Goal: Task Accomplishment & Management: Use online tool/utility

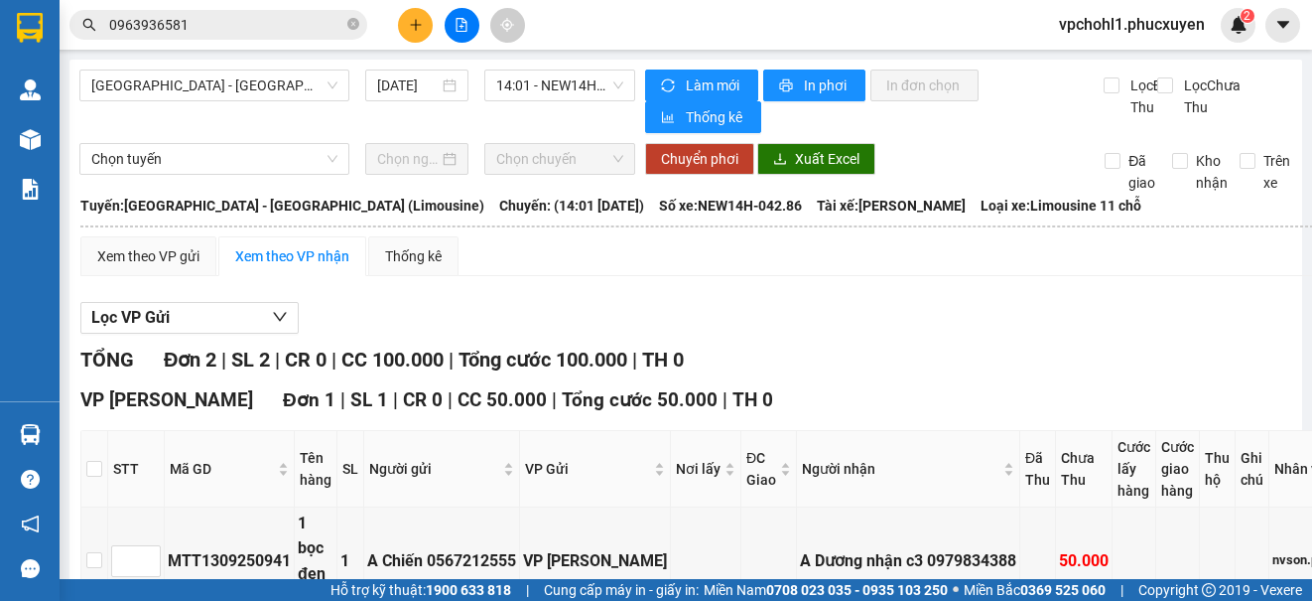
scroll to position [397, 0]
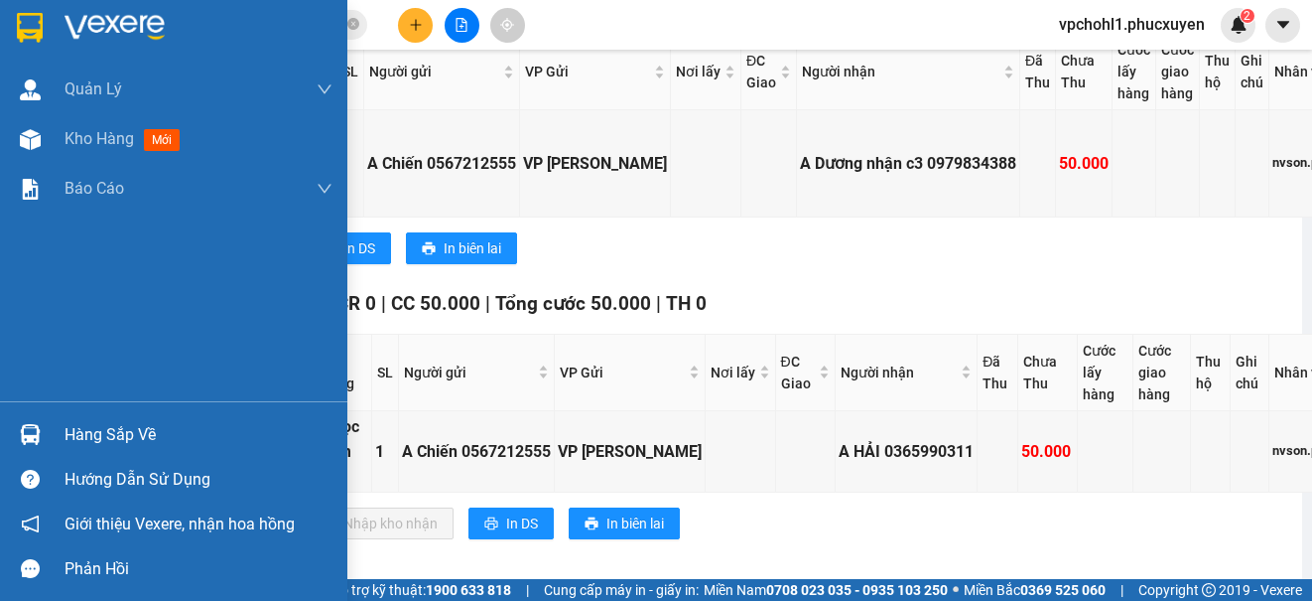
click at [68, 445] on div "Hàng sắp về" at bounding box center [199, 435] width 268 height 30
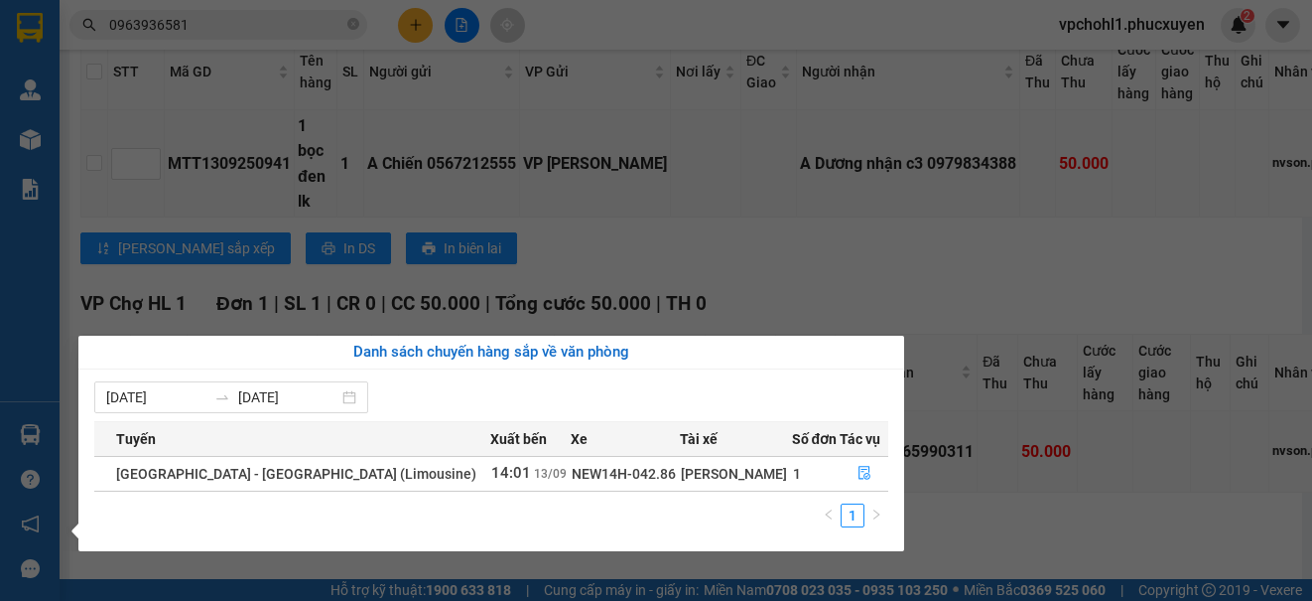
click at [1013, 540] on section "Kết quả tìm kiếm ( 1 ) Bộ lọc Mã ĐH Trạng thái Món hàng Thu hộ Tổng cước Chưa c…" at bounding box center [656, 300] width 1312 height 601
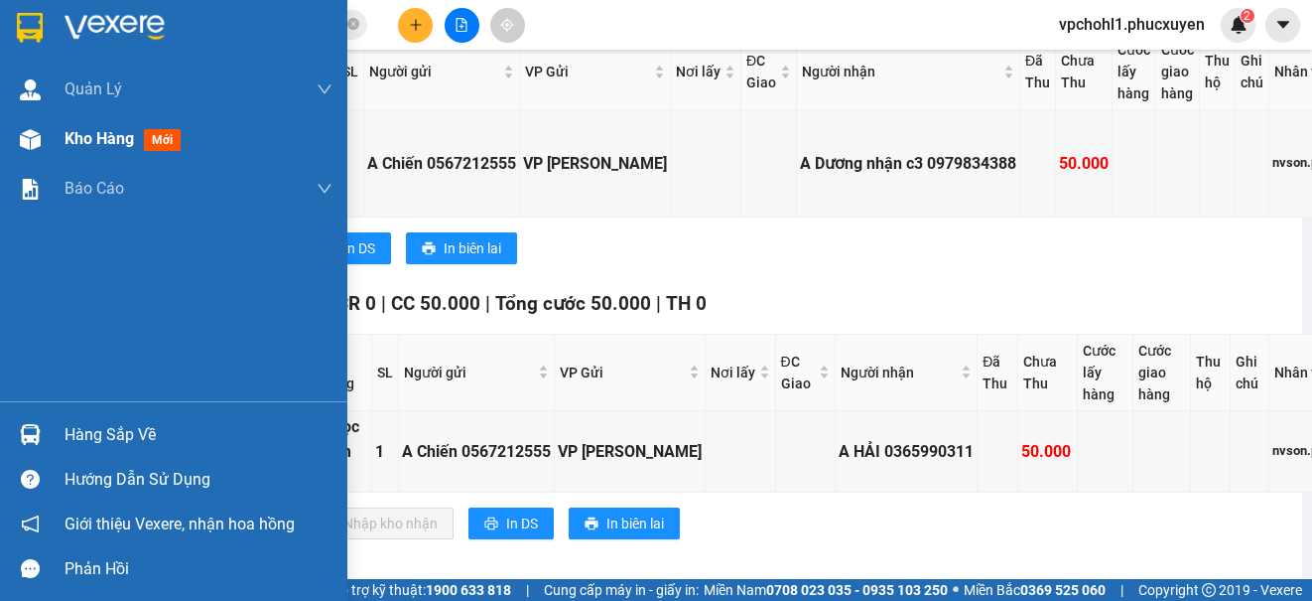
click at [111, 151] on div "Kho hàng mới" at bounding box center [127, 138] width 124 height 25
click at [98, 139] on span "Kho hàng" at bounding box center [99, 138] width 69 height 19
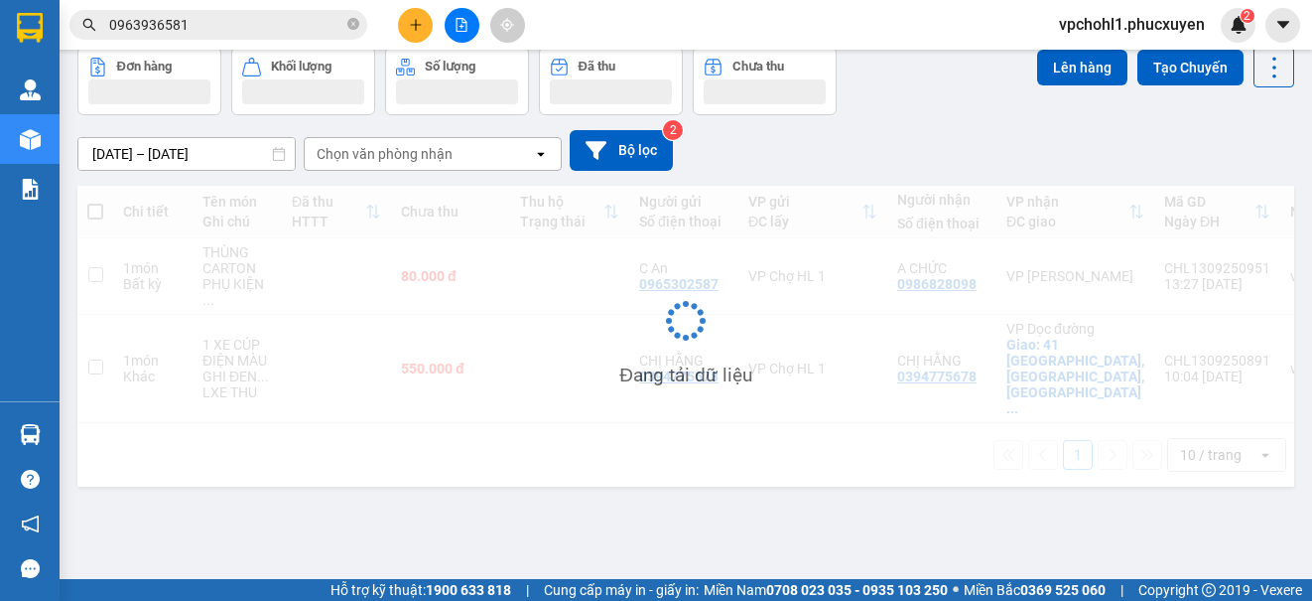
scroll to position [91, 0]
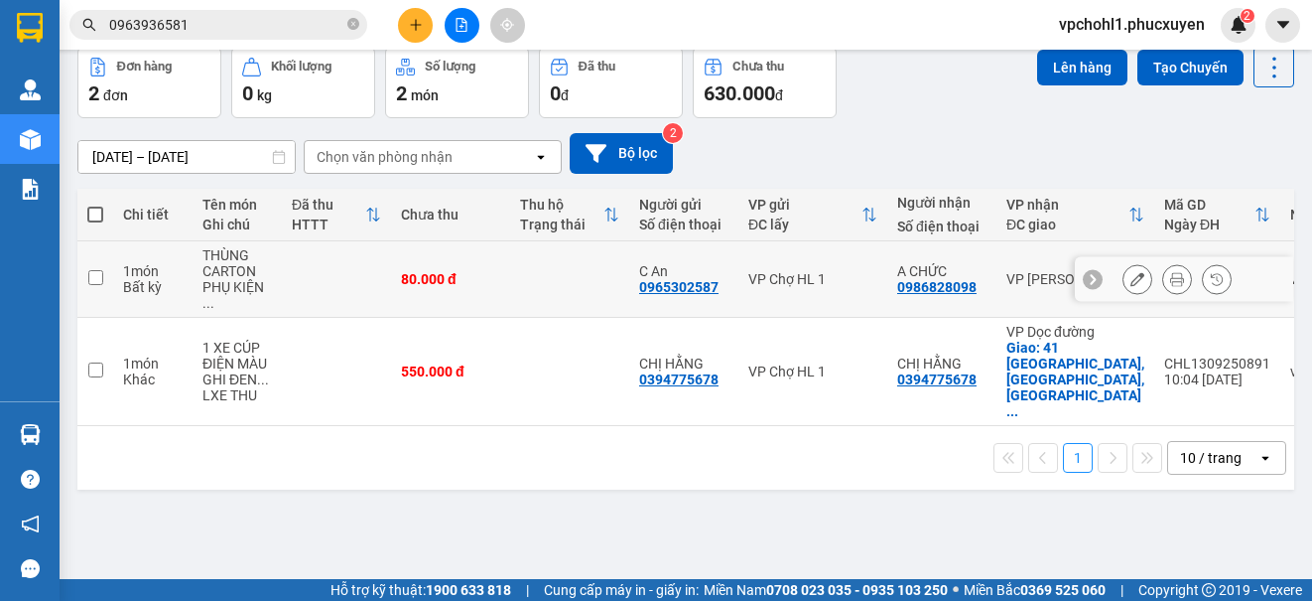
click at [94, 271] on input "checkbox" at bounding box center [95, 277] width 15 height 15
checkbox input "true"
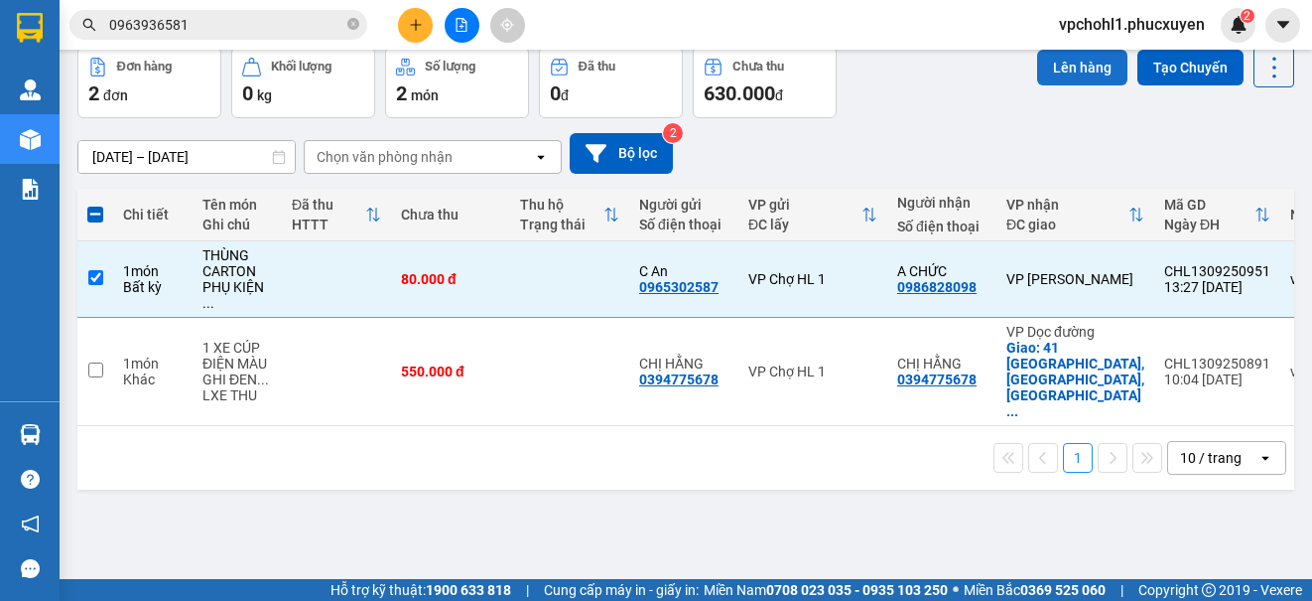
click at [1061, 68] on button "Lên hàng" at bounding box center [1082, 68] width 90 height 36
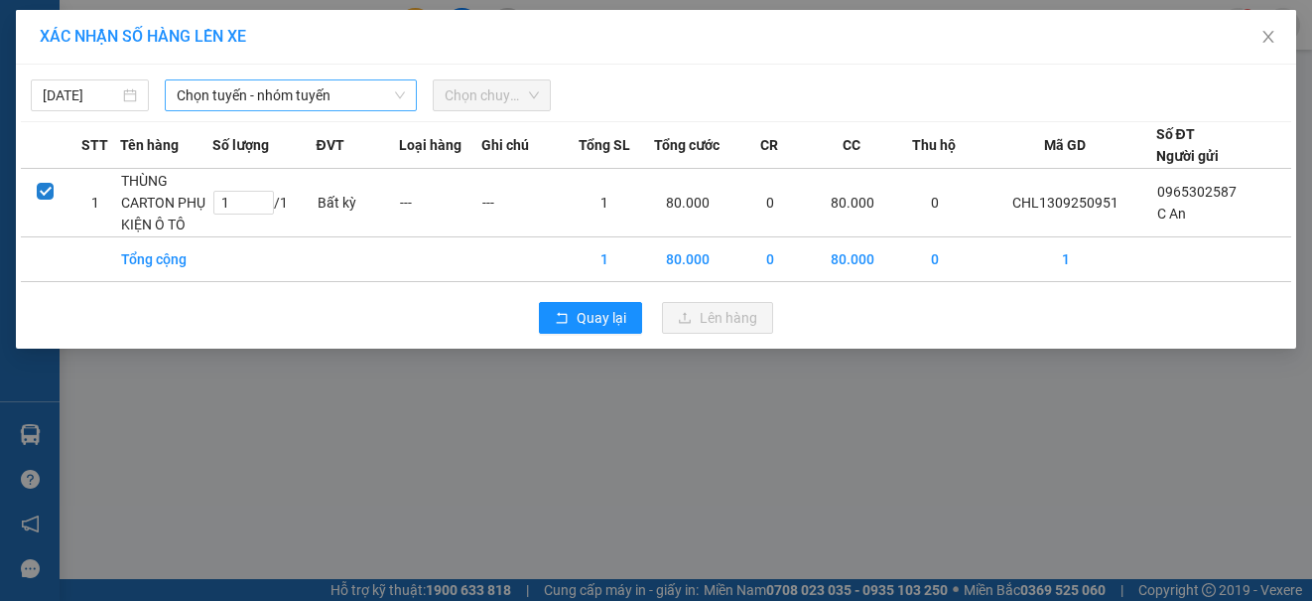
click at [318, 97] on span "Chọn tuyến - nhóm tuyến" at bounding box center [291, 95] width 228 height 30
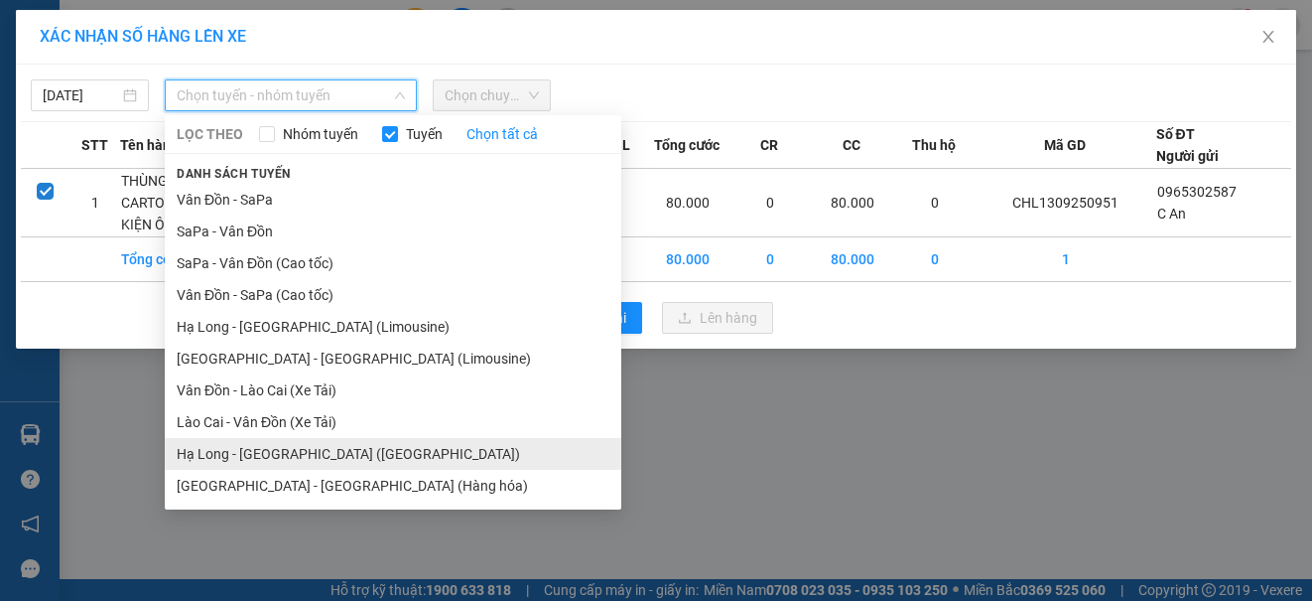
click at [289, 457] on li "Hạ Long - [GEOGRAPHIC_DATA] ([GEOGRAPHIC_DATA])" at bounding box center [393, 454] width 457 height 32
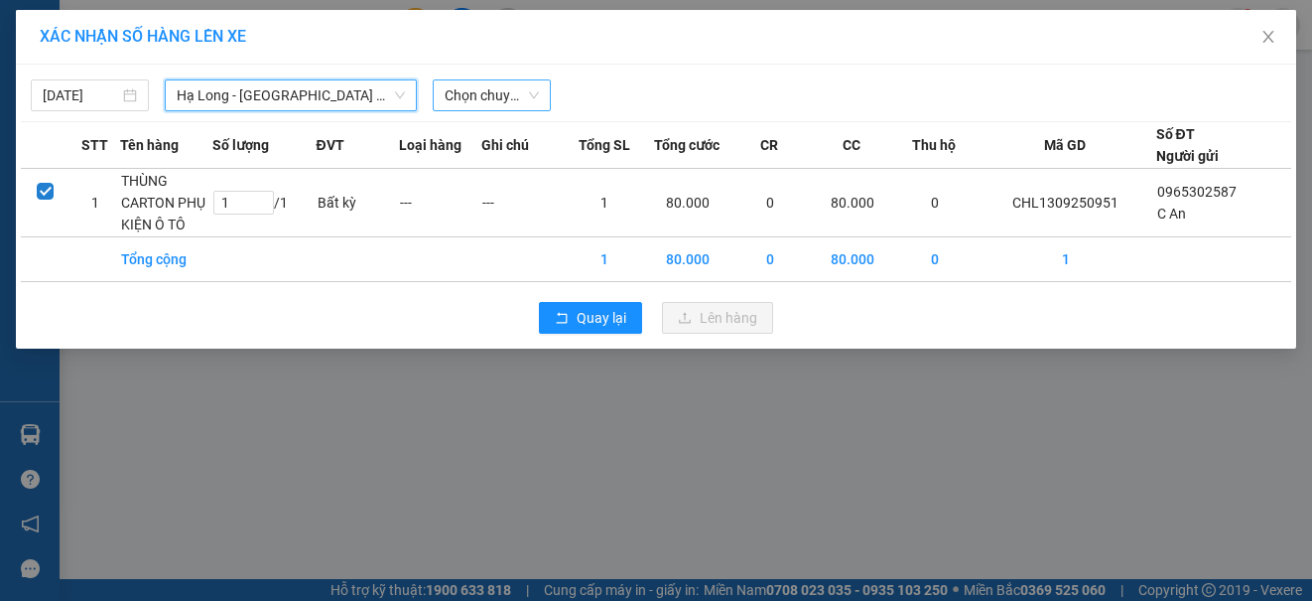
click at [501, 97] on span "Chọn chuyến" at bounding box center [492, 95] width 94 height 30
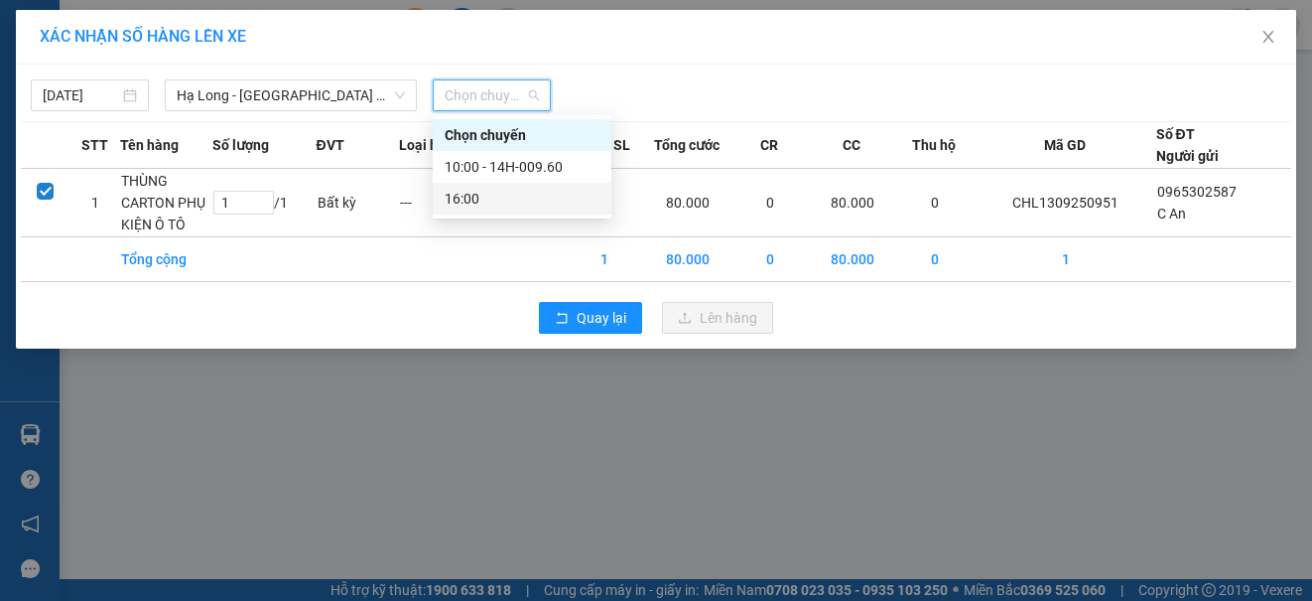
click at [473, 201] on div "16:00" at bounding box center [522, 199] width 155 height 22
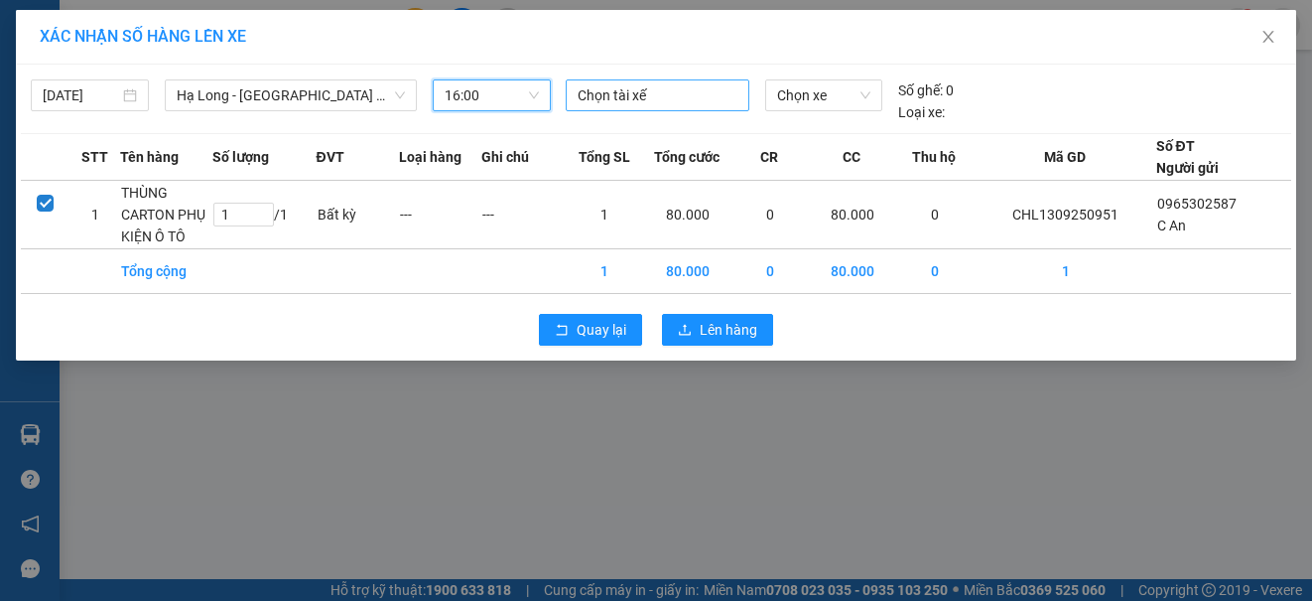
click at [624, 90] on div at bounding box center [658, 95] width 174 height 24
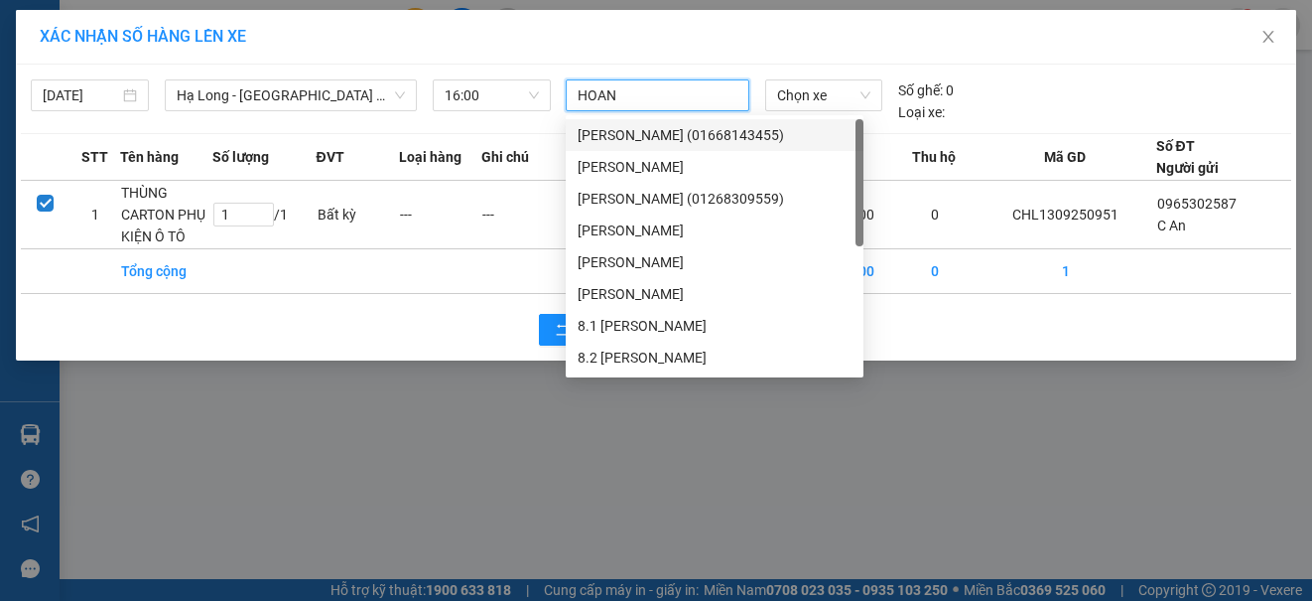
type input "HOANG"
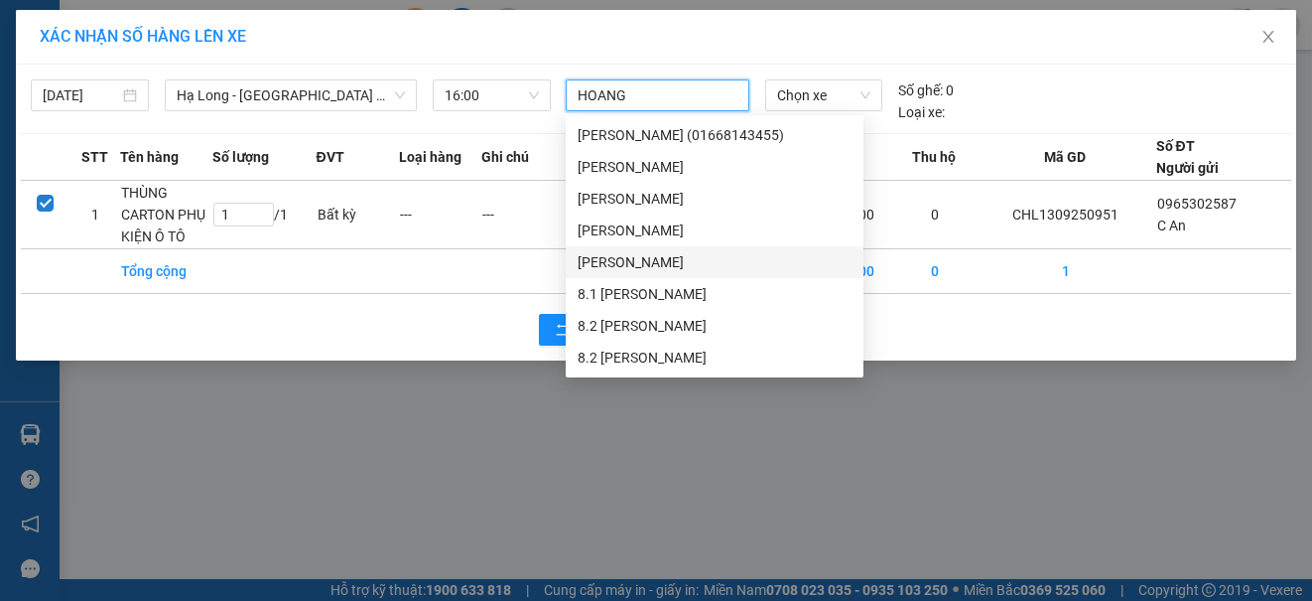
click at [632, 254] on div "[PERSON_NAME]" at bounding box center [715, 262] width 274 height 22
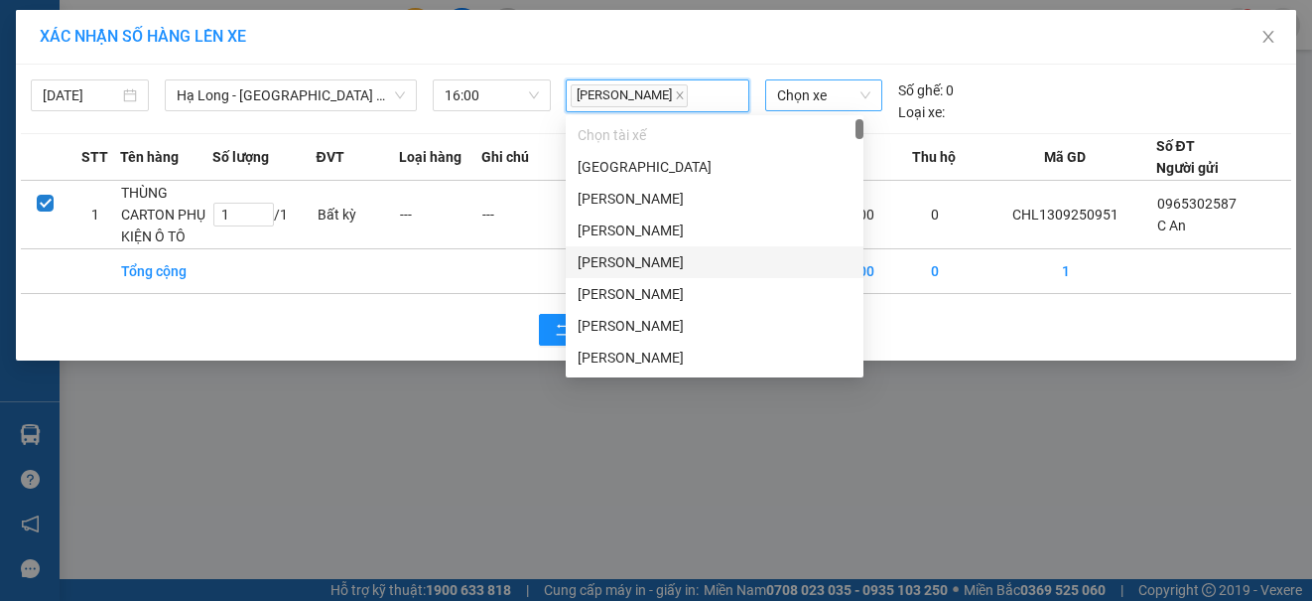
click at [799, 104] on span "Chọn xe" at bounding box center [823, 95] width 93 height 30
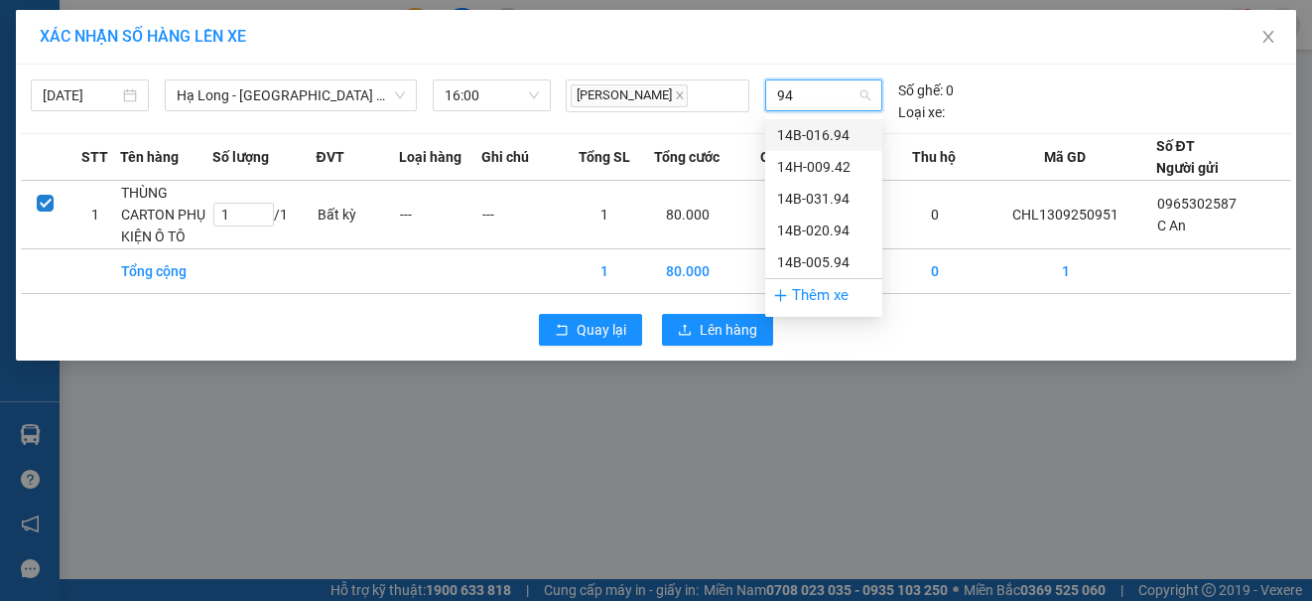
type input "942"
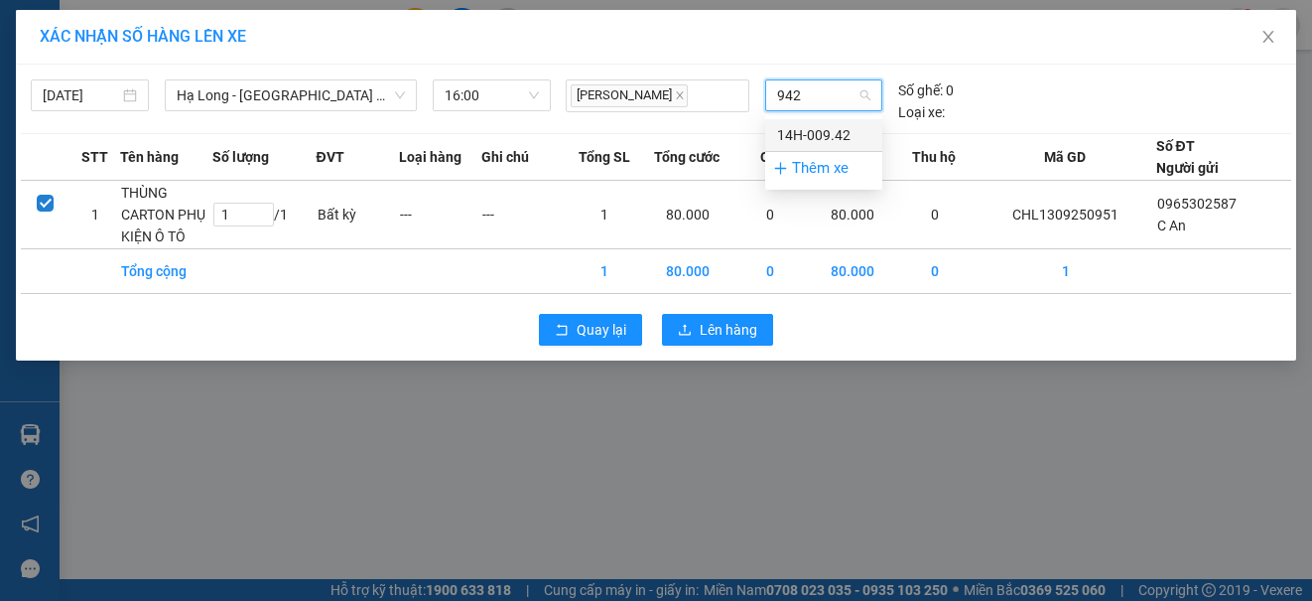
click at [799, 125] on div "14H-009.42" at bounding box center [823, 135] width 93 height 22
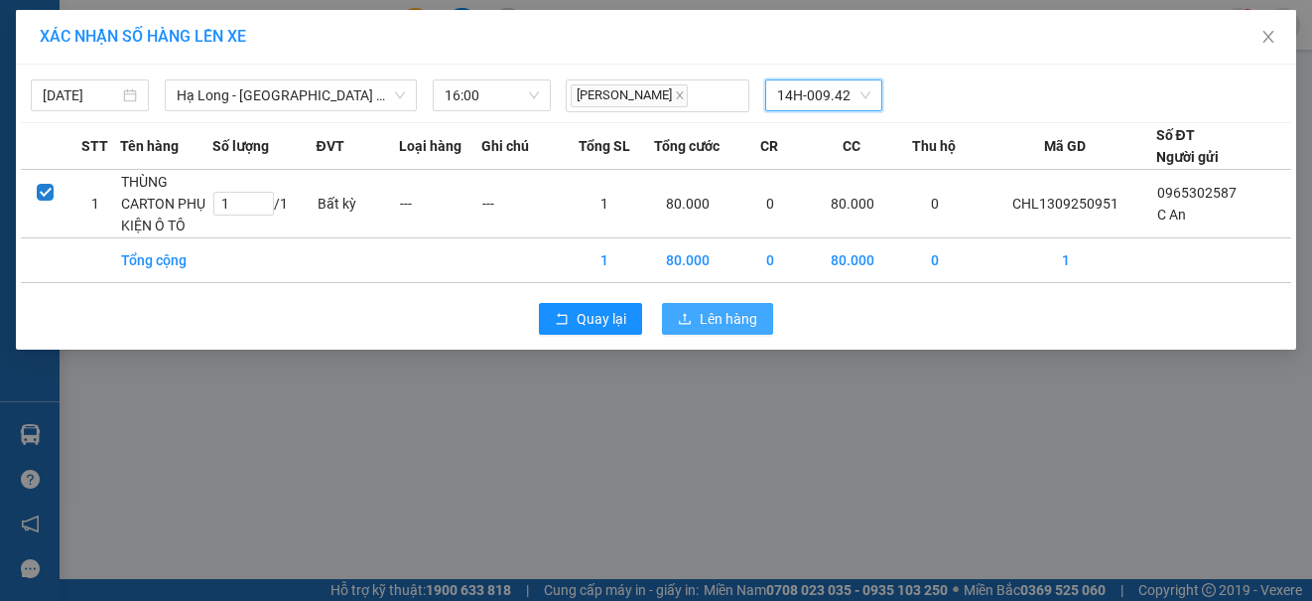
click at [706, 328] on span "Lên hàng" at bounding box center [729, 319] width 58 height 22
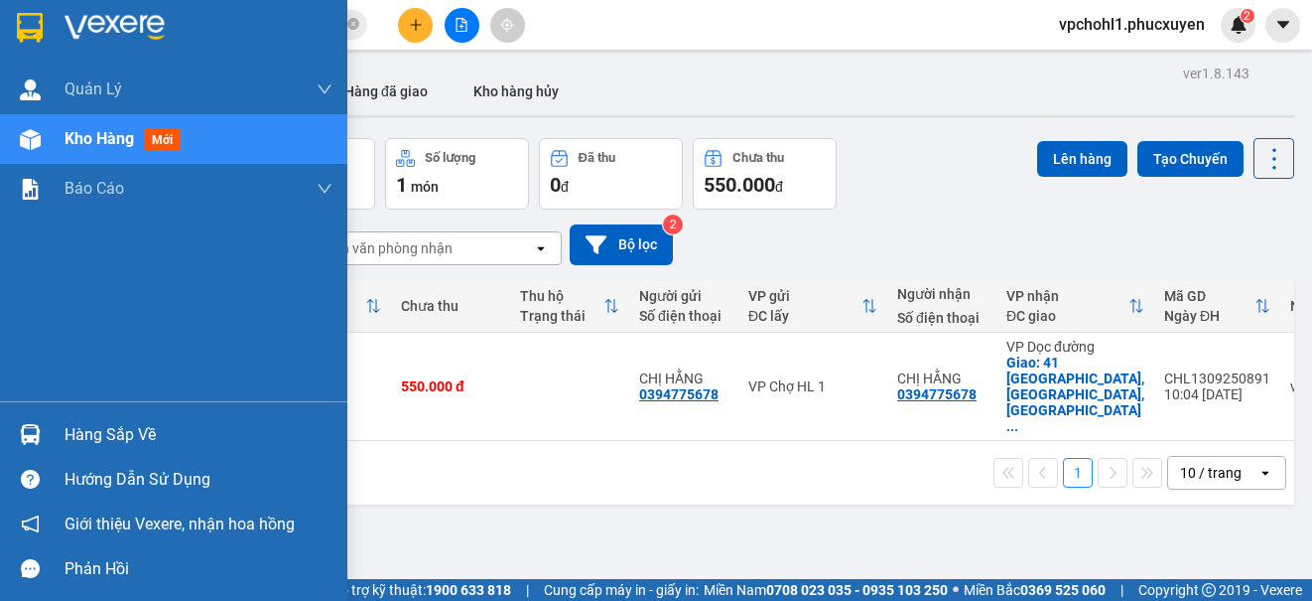
click at [52, 439] on div "Hàng sắp về" at bounding box center [173, 434] width 347 height 45
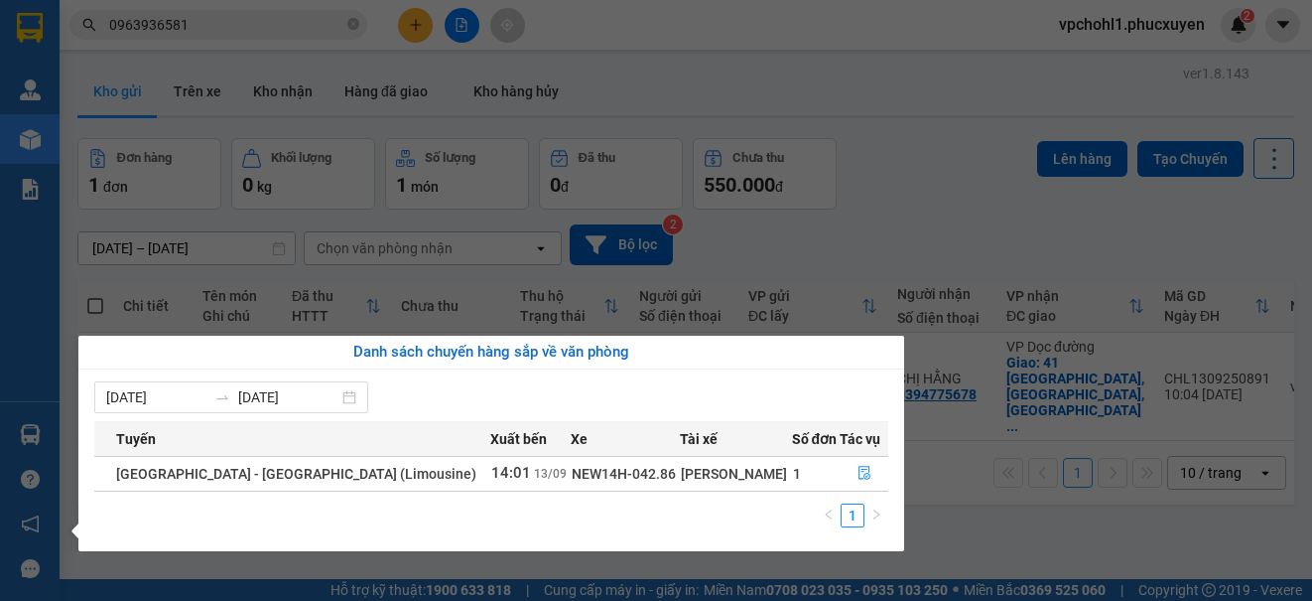
click at [937, 511] on section "Kết quả tìm kiếm ( 1 ) Bộ lọc Mã ĐH Trạng thái Món hàng Thu hộ Tổng cước Chưa c…" at bounding box center [656, 300] width 1312 height 601
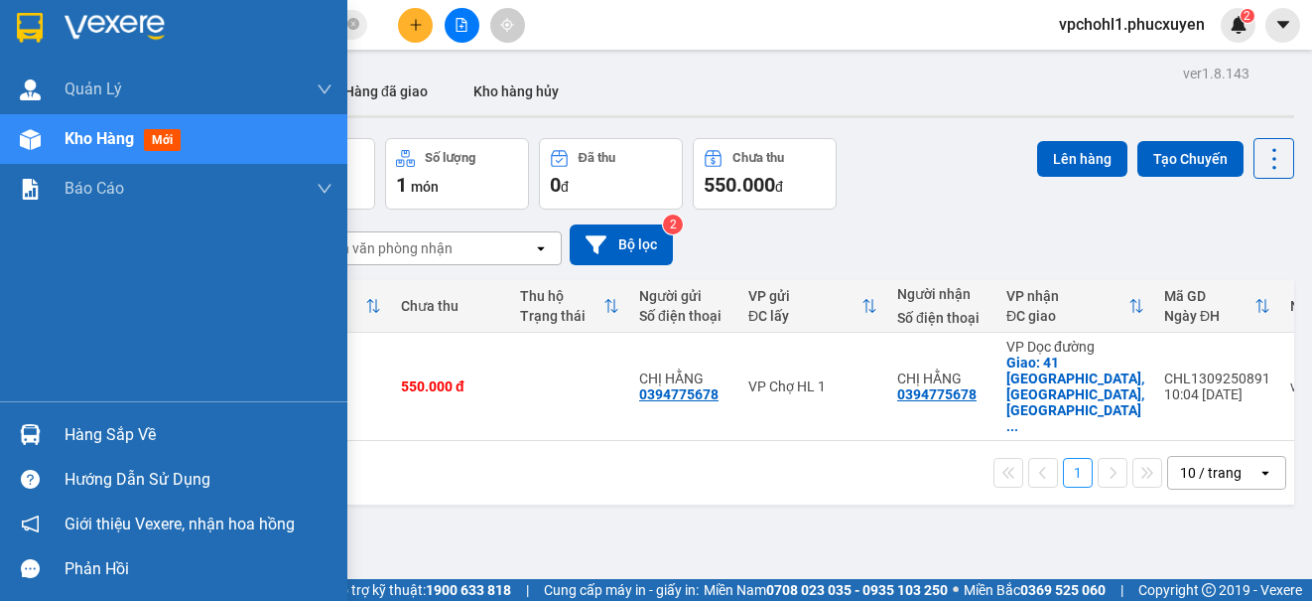
click at [66, 443] on div "Hàng sắp về" at bounding box center [199, 435] width 268 height 30
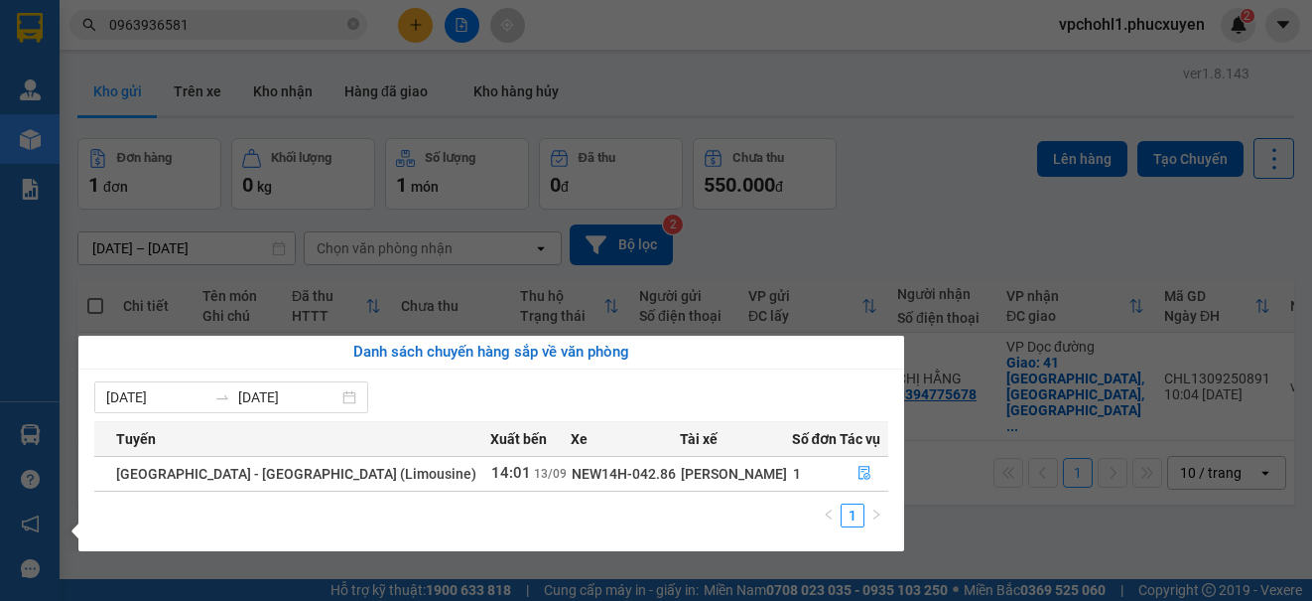
click at [980, 545] on section "Kết quả tìm kiếm ( 1 ) Bộ lọc Mã ĐH Trạng thái Món hàng Thu hộ Tổng cước Chưa c…" at bounding box center [656, 300] width 1312 height 601
